Goal: Information Seeking & Learning: Learn about a topic

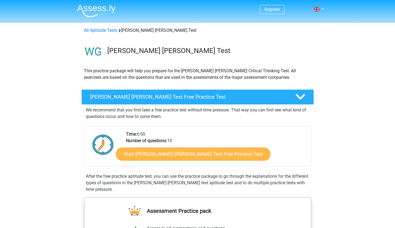
click at [195, 154] on link "Start Watson Glaser Test Free Practice Test" at bounding box center [193, 153] width 154 height 13
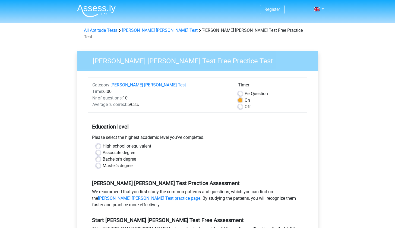
click at [147, 143] on label "High school or equivalent" at bounding box center [127, 146] width 49 height 7
click at [100, 143] on input "High school or equivalent" at bounding box center [98, 145] width 4 height 5
radio input "true"
drag, startPoint x: 393, startPoint y: 98, endPoint x: 398, endPoint y: 110, distance: 13.0
click at [394, 110] on html "Register Nederlands English" at bounding box center [197, 217] width 395 height 435
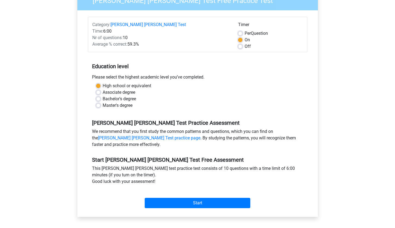
scroll to position [74, 0]
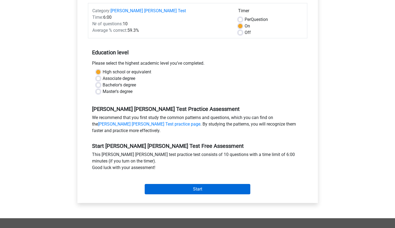
click at [211, 184] on input "Start" at bounding box center [198, 189] width 106 height 10
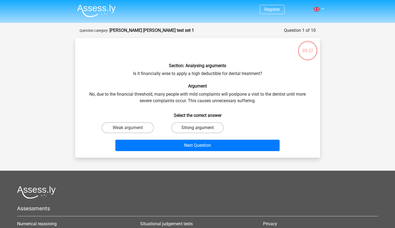
click at [213, 126] on label "Strong argument" at bounding box center [197, 127] width 52 height 11
click at [201, 127] on input "Strong argument" at bounding box center [199, 129] width 4 height 4
radio input "true"
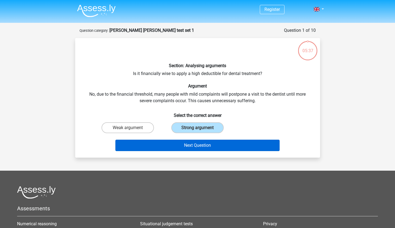
click at [212, 145] on button "Next Question" at bounding box center [197, 144] width 164 height 11
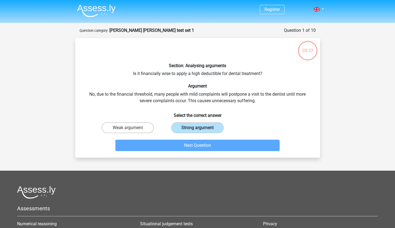
scroll to position [27, 0]
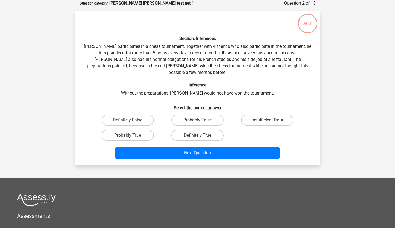
click at [130, 135] on input "Probably True" at bounding box center [129, 137] width 4 height 4
radio input "true"
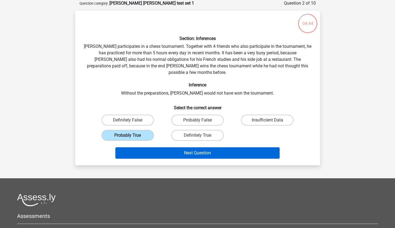
click at [202, 147] on button "Next Question" at bounding box center [197, 152] width 164 height 11
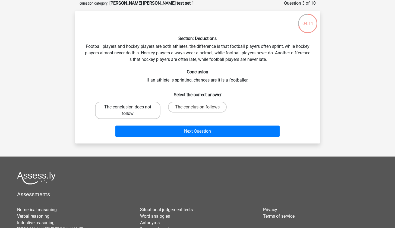
click at [142, 103] on label "The conclusion does not follow" at bounding box center [127, 109] width 65 height 17
click at [131, 107] on input "The conclusion does not follow" at bounding box center [129, 109] width 4 height 4
radio input "true"
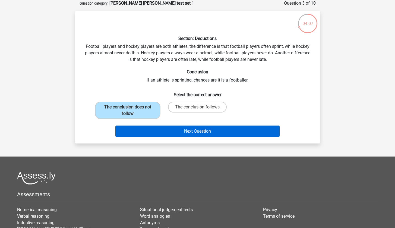
click at [187, 131] on button "Next Question" at bounding box center [197, 130] width 164 height 11
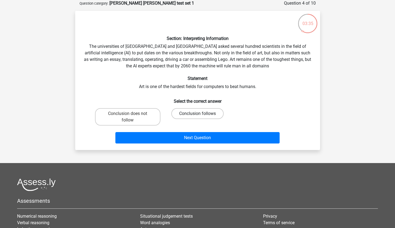
click at [189, 114] on label "Conclusion follows" at bounding box center [197, 113] width 52 height 11
click at [197, 114] on input "Conclusion follows" at bounding box center [199, 115] width 4 height 4
radio input "true"
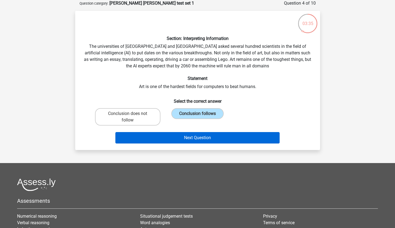
click at [196, 135] on button "Next Question" at bounding box center [197, 137] width 164 height 11
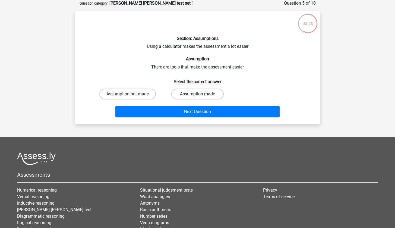
click at [202, 93] on label "Assumption made" at bounding box center [197, 93] width 52 height 11
click at [201, 94] on input "Assumption made" at bounding box center [199, 96] width 4 height 4
radio input "true"
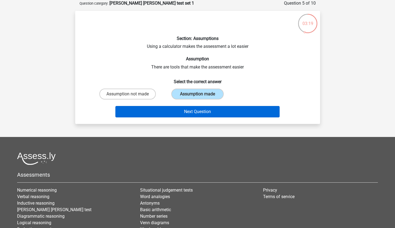
click at [199, 110] on button "Next Question" at bounding box center [197, 111] width 164 height 11
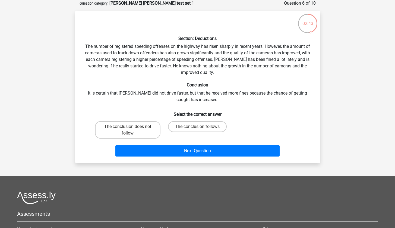
click at [198, 127] on input "The conclusion follows" at bounding box center [199, 128] width 4 height 4
radio input "true"
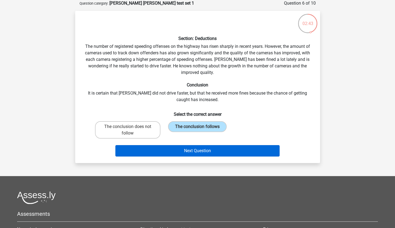
click at [198, 151] on button "Next Question" at bounding box center [197, 150] width 164 height 11
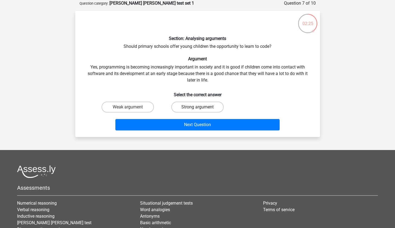
click at [197, 107] on label "Strong argument" at bounding box center [197, 106] width 52 height 11
click at [197, 107] on input "Strong argument" at bounding box center [199, 109] width 4 height 4
radio input "true"
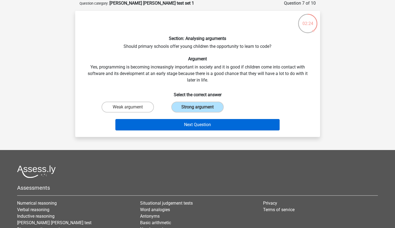
click at [197, 119] on button "Next Question" at bounding box center [197, 124] width 164 height 11
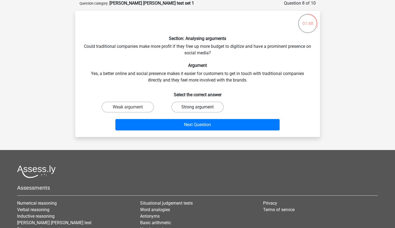
click at [197, 103] on label "Strong argument" at bounding box center [197, 106] width 52 height 11
click at [197, 107] on input "Strong argument" at bounding box center [199, 109] width 4 height 4
radio input "true"
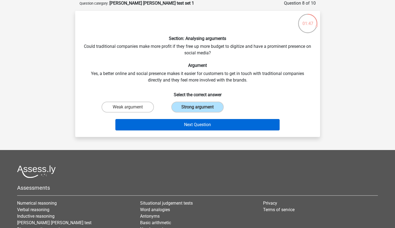
click at [201, 123] on button "Next Question" at bounding box center [197, 124] width 164 height 11
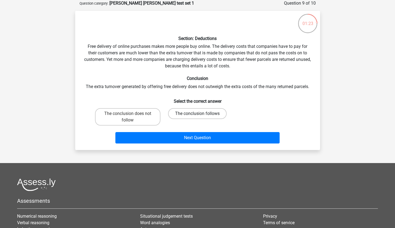
click at [199, 112] on label "The conclusion follows" at bounding box center [197, 113] width 59 height 11
click at [199, 113] on input "The conclusion follows" at bounding box center [199, 115] width 4 height 4
radio input "true"
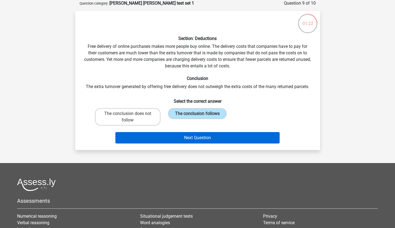
click at [204, 134] on button "Next Question" at bounding box center [197, 137] width 164 height 11
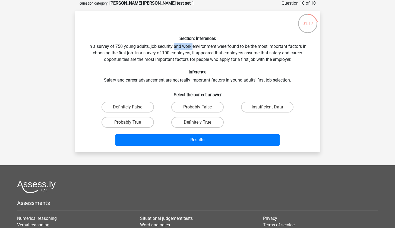
drag, startPoint x: 173, startPoint y: 46, endPoint x: 192, endPoint y: 46, distance: 19.3
click at [192, 46] on div "Section: Inferences In a survey of 750 young adults, job security and work envi…" at bounding box center [197, 81] width 240 height 132
click at [184, 59] on div "Section: Inferences In a survey of 750 young adults, job security and work envi…" at bounding box center [197, 81] width 240 height 132
click at [203, 105] on label "Probably False" at bounding box center [197, 106] width 52 height 11
click at [201, 107] on input "Probably False" at bounding box center [199, 109] width 4 height 4
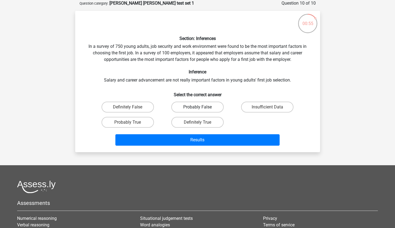
radio input "true"
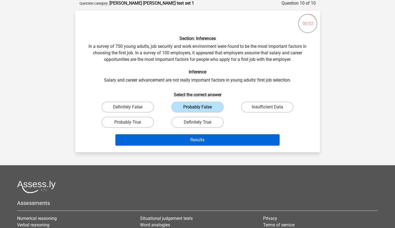
click at [214, 138] on button "Results" at bounding box center [197, 139] width 164 height 11
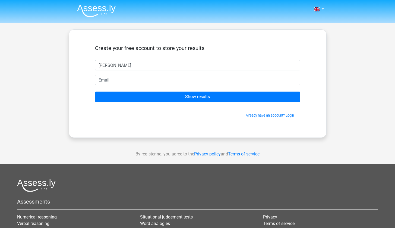
type input "khalid"
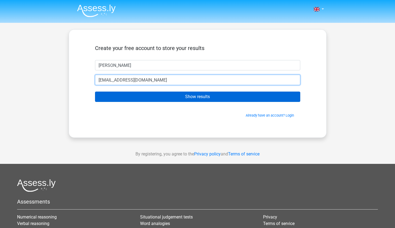
type input "khalid.hassan18@outlook.com"
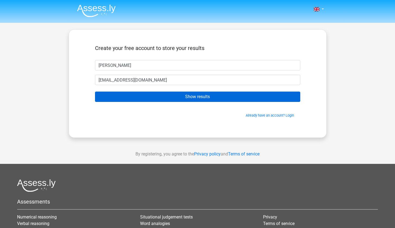
click at [170, 95] on input "Show results" at bounding box center [197, 96] width 205 height 10
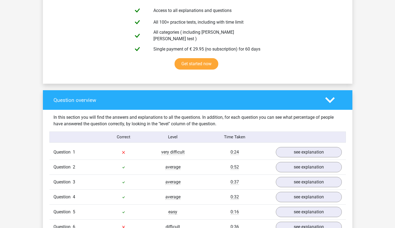
scroll to position [291, 0]
